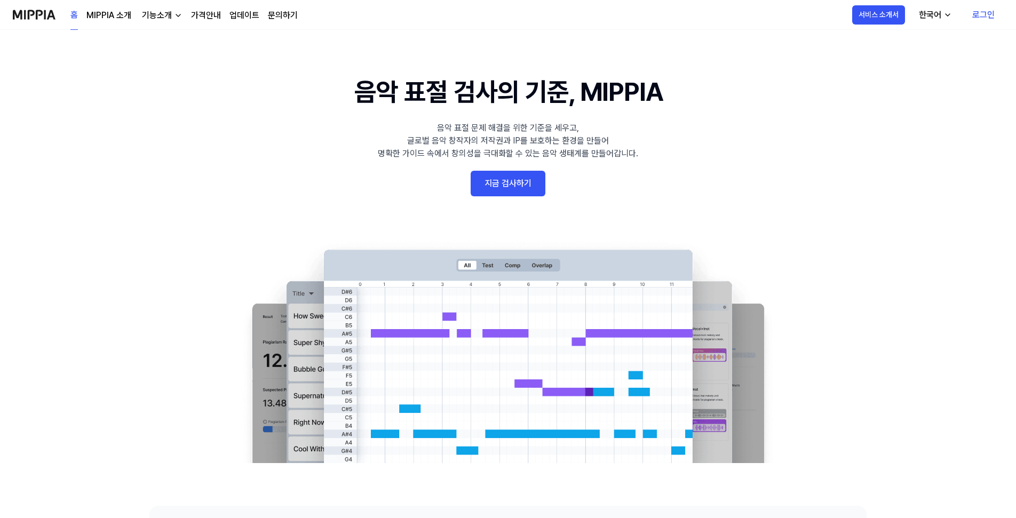
click at [980, 19] on link "로그인" at bounding box center [982, 15] width 39 height 30
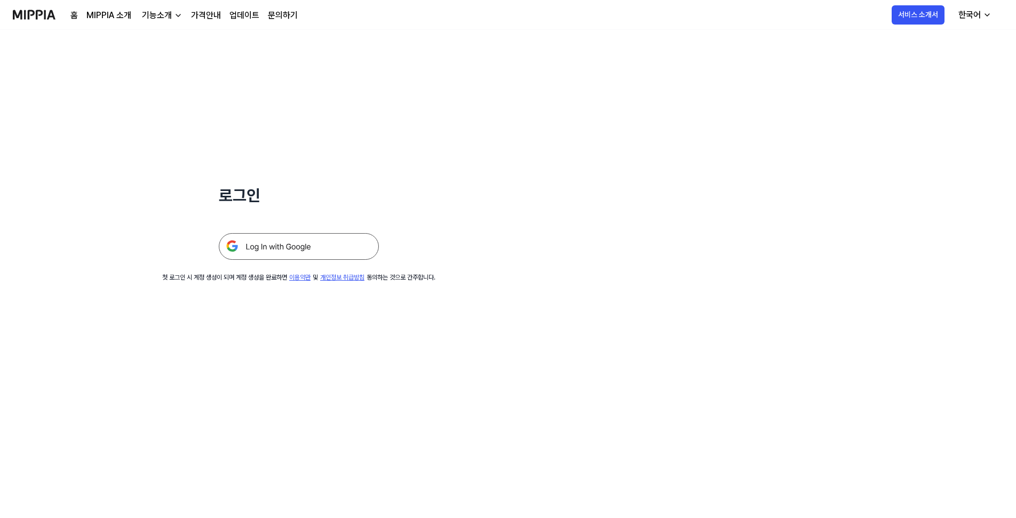
click at [310, 253] on img at bounding box center [299, 246] width 160 height 27
